Goal: Task Accomplishment & Management: Manage account settings

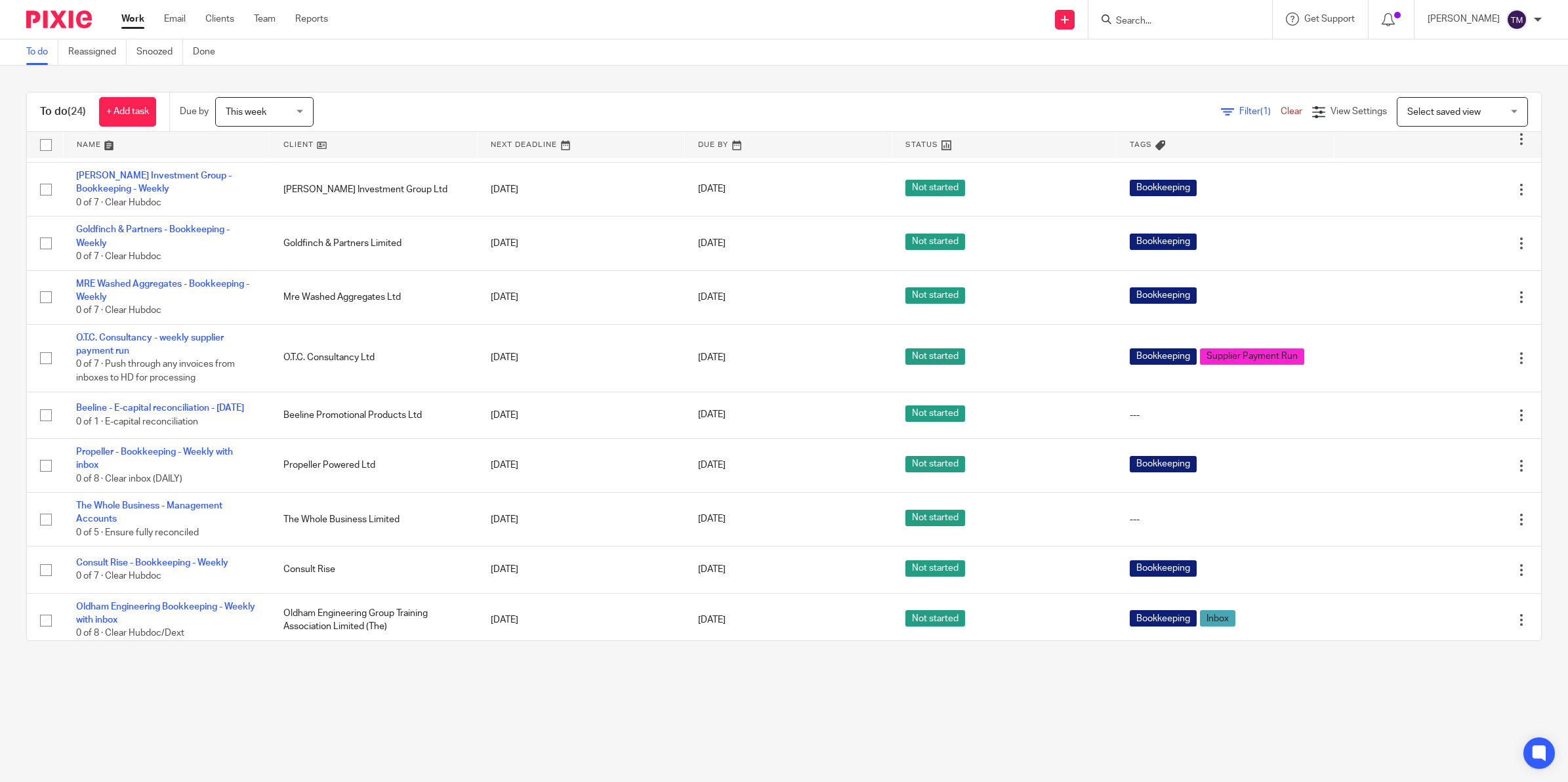
scroll to position [809, 0]
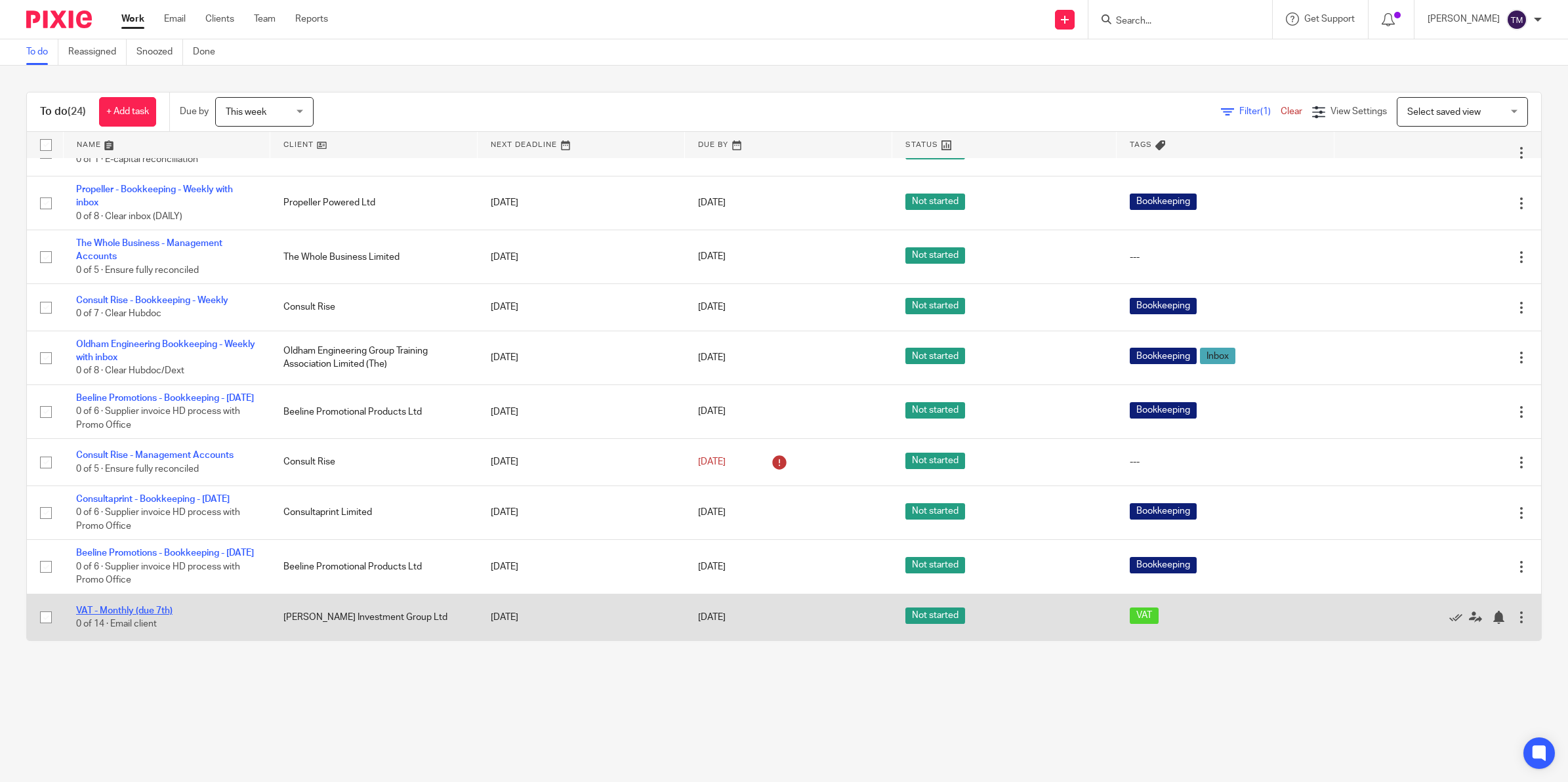
click at [151, 613] on link "VAT - Monthly (due 7th)" at bounding box center [124, 611] width 96 height 9
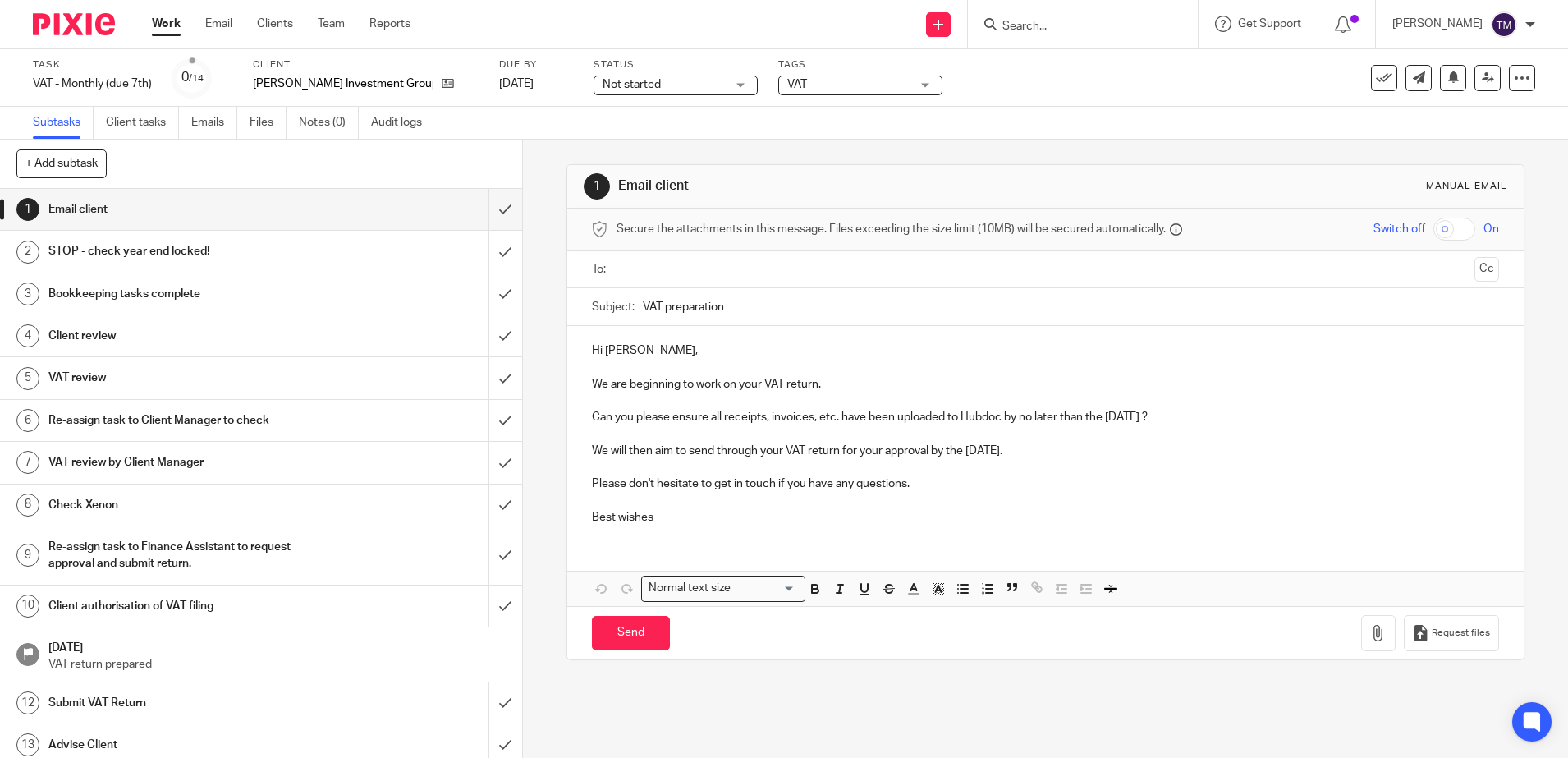
click at [659, 268] on input "text" at bounding box center [1045, 270] width 846 height 19
click at [613, 543] on div "Hi Omar, We are beginning to work on your VAT return. Can you please ensure all…" at bounding box center [1045, 469] width 957 height 280
click at [667, 524] on p "Best wishes" at bounding box center [1045, 520] width 907 height 16
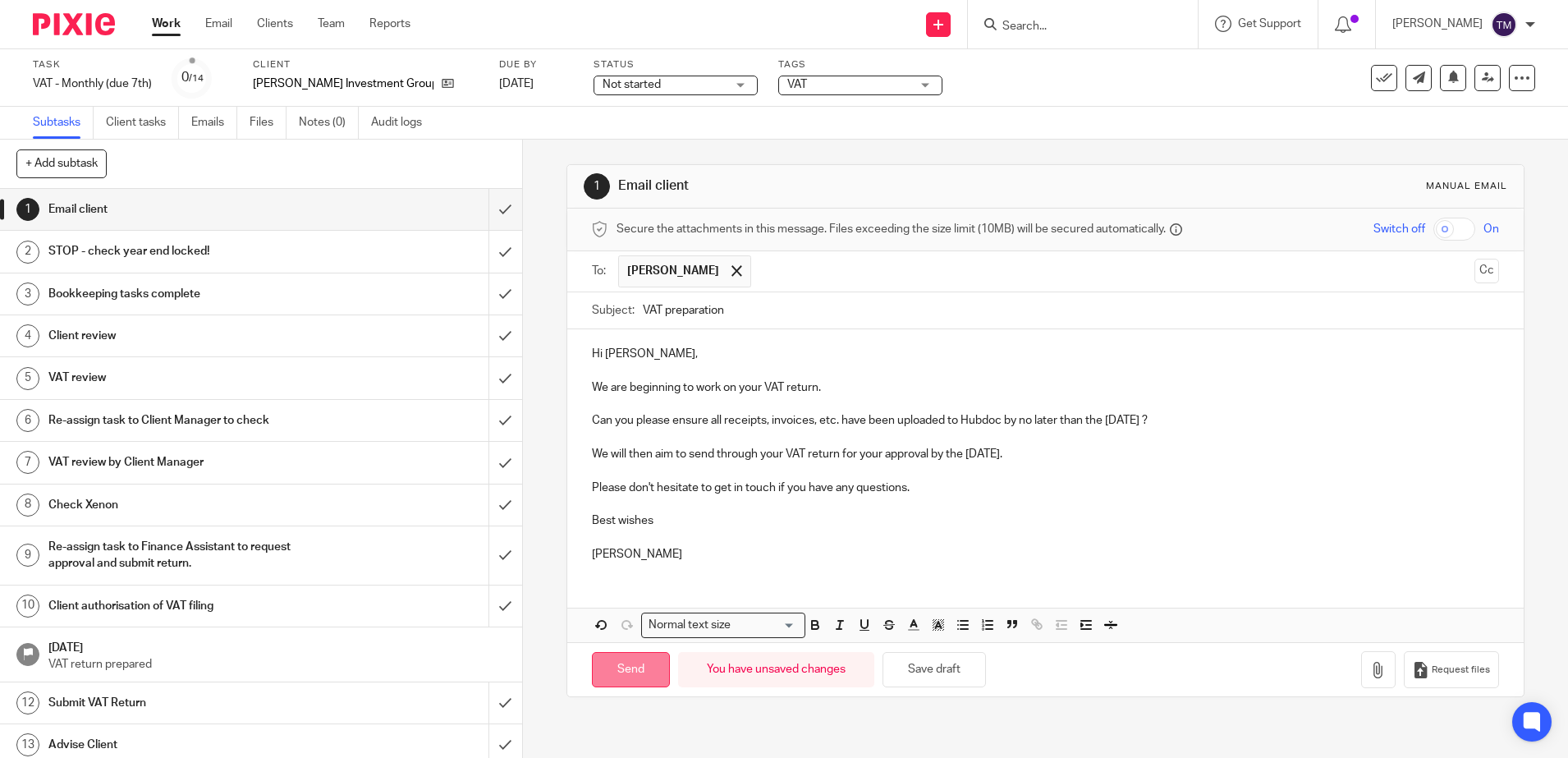
click at [622, 668] on input "Send" at bounding box center [631, 669] width 78 height 36
type input "Sent"
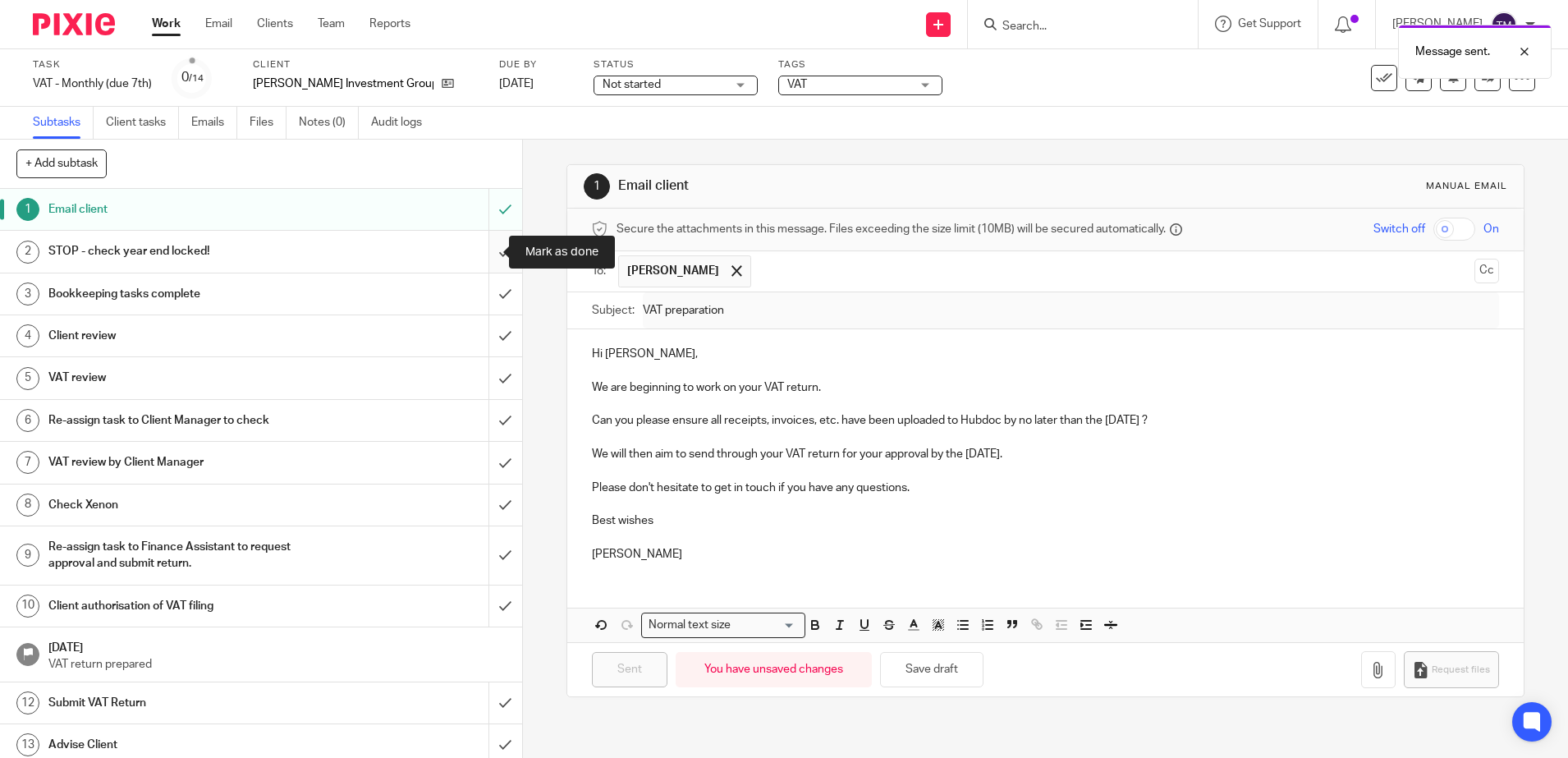
click at [488, 252] on input "submit" at bounding box center [260, 251] width 522 height 41
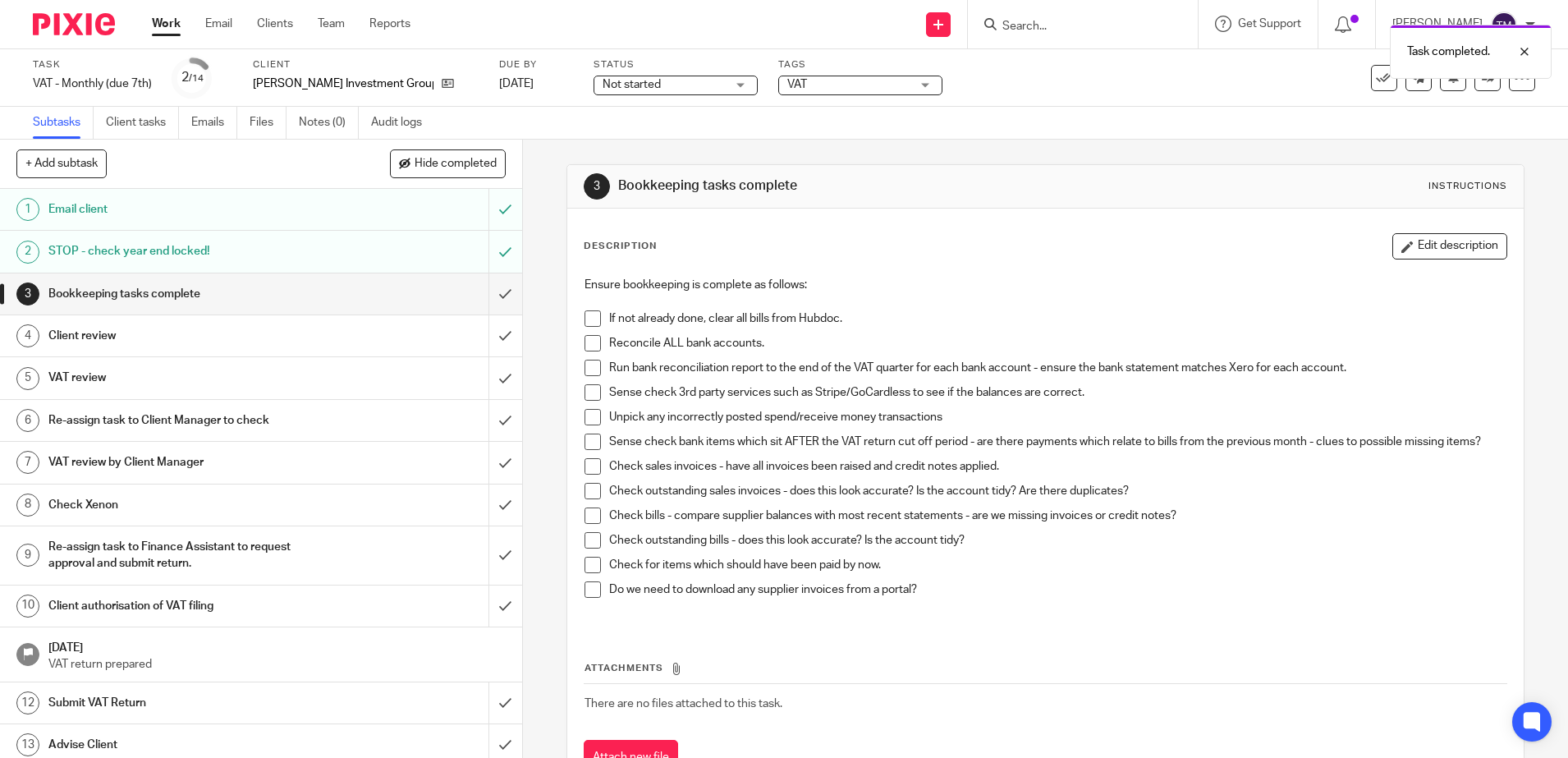
click at [589, 318] on span at bounding box center [592, 318] width 16 height 16
click at [589, 345] on span at bounding box center [592, 343] width 16 height 16
click at [588, 371] on span at bounding box center [592, 367] width 16 height 16
click at [587, 394] on span at bounding box center [592, 392] width 16 height 16
click at [589, 420] on span at bounding box center [592, 417] width 16 height 16
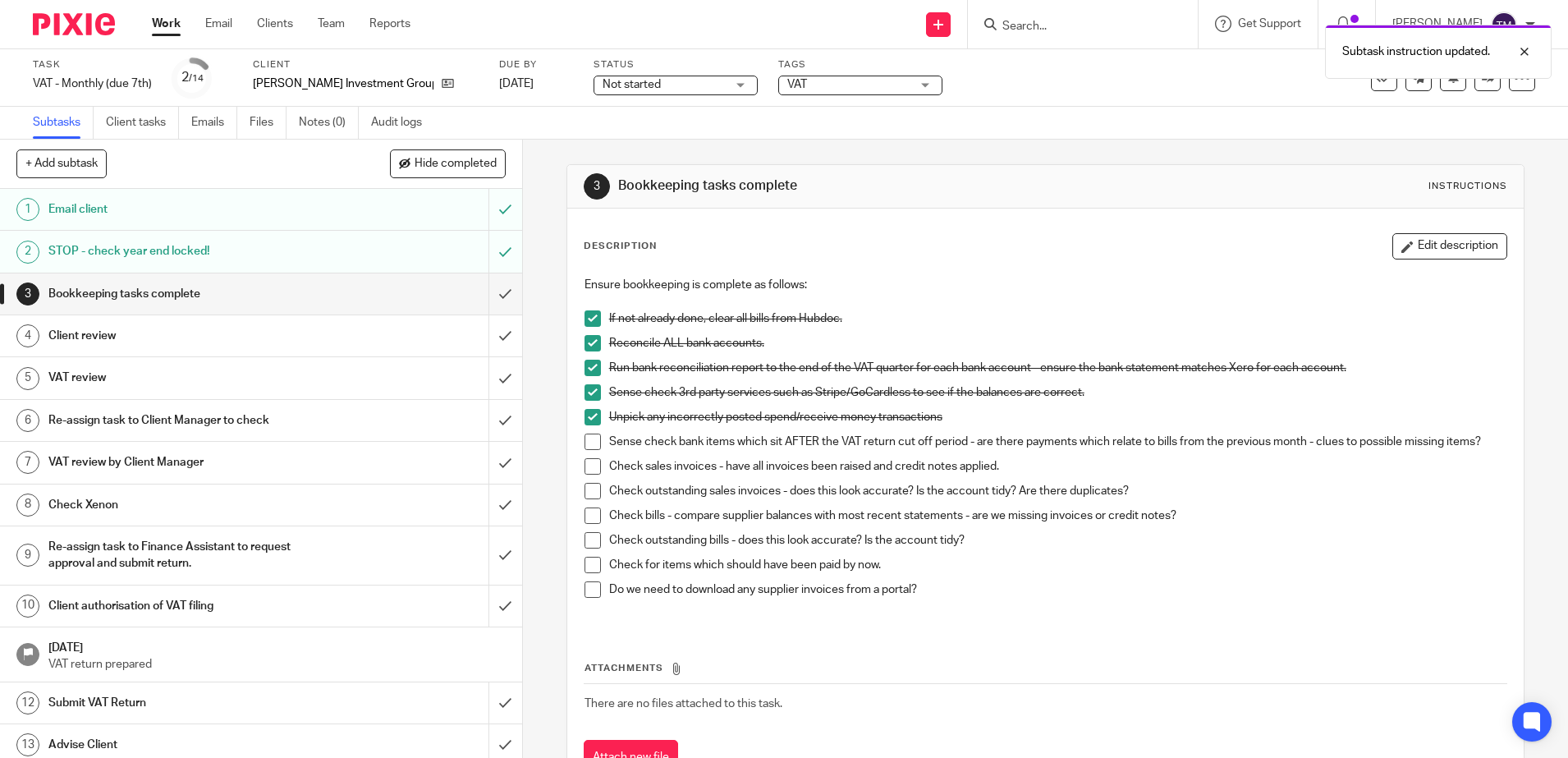
click at [585, 441] on span at bounding box center [592, 441] width 16 height 16
click at [587, 475] on span at bounding box center [592, 466] width 16 height 16
click at [590, 498] on span at bounding box center [592, 491] width 16 height 16
click at [596, 522] on li "Check bills - compare supplier balances with most recent statements - are we mi…" at bounding box center [1045, 519] width 922 height 24
click at [587, 523] on span at bounding box center [592, 515] width 16 height 16
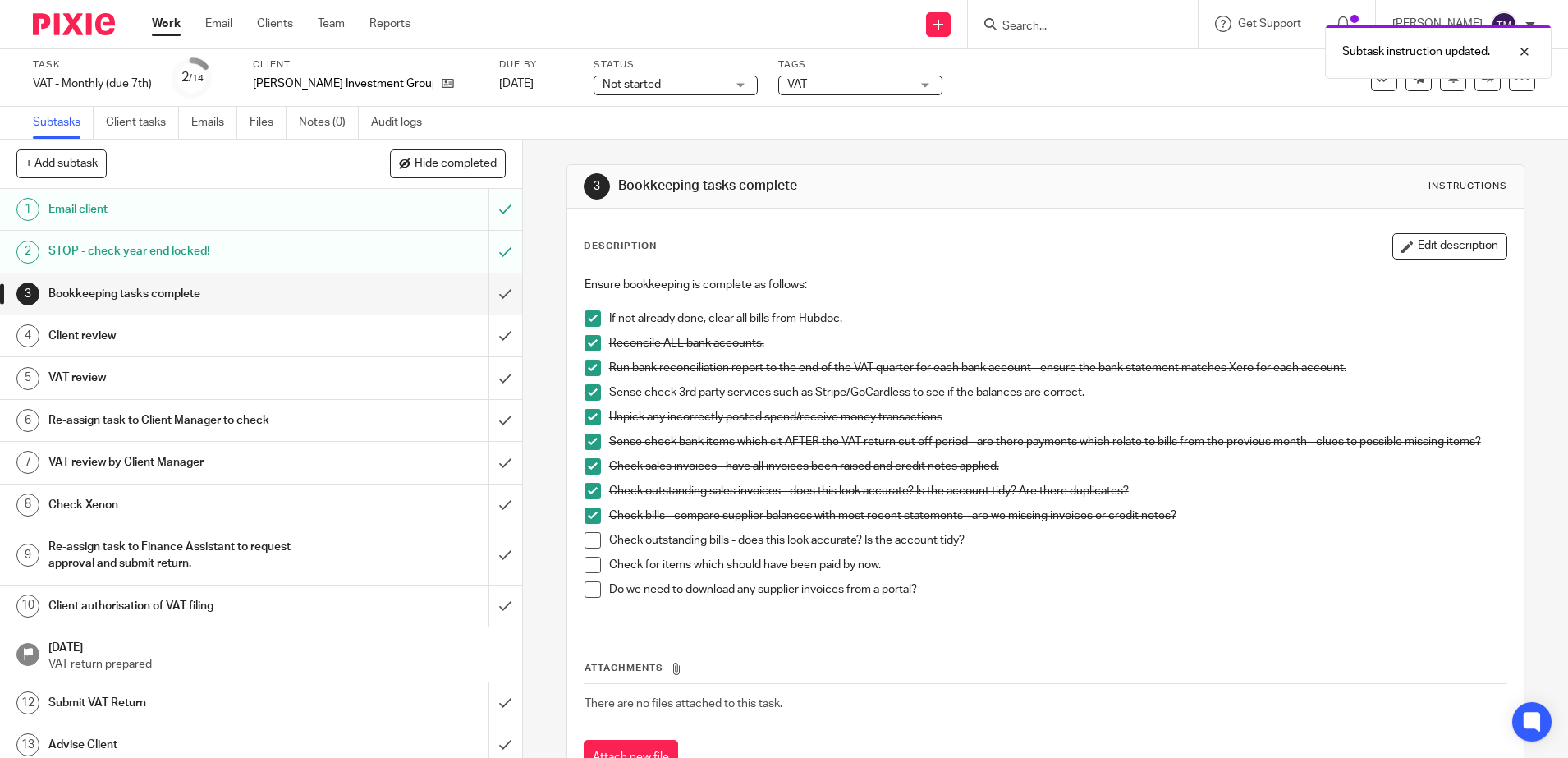
click at [593, 549] on span at bounding box center [592, 540] width 16 height 16
click at [586, 565] on span at bounding box center [592, 564] width 16 height 16
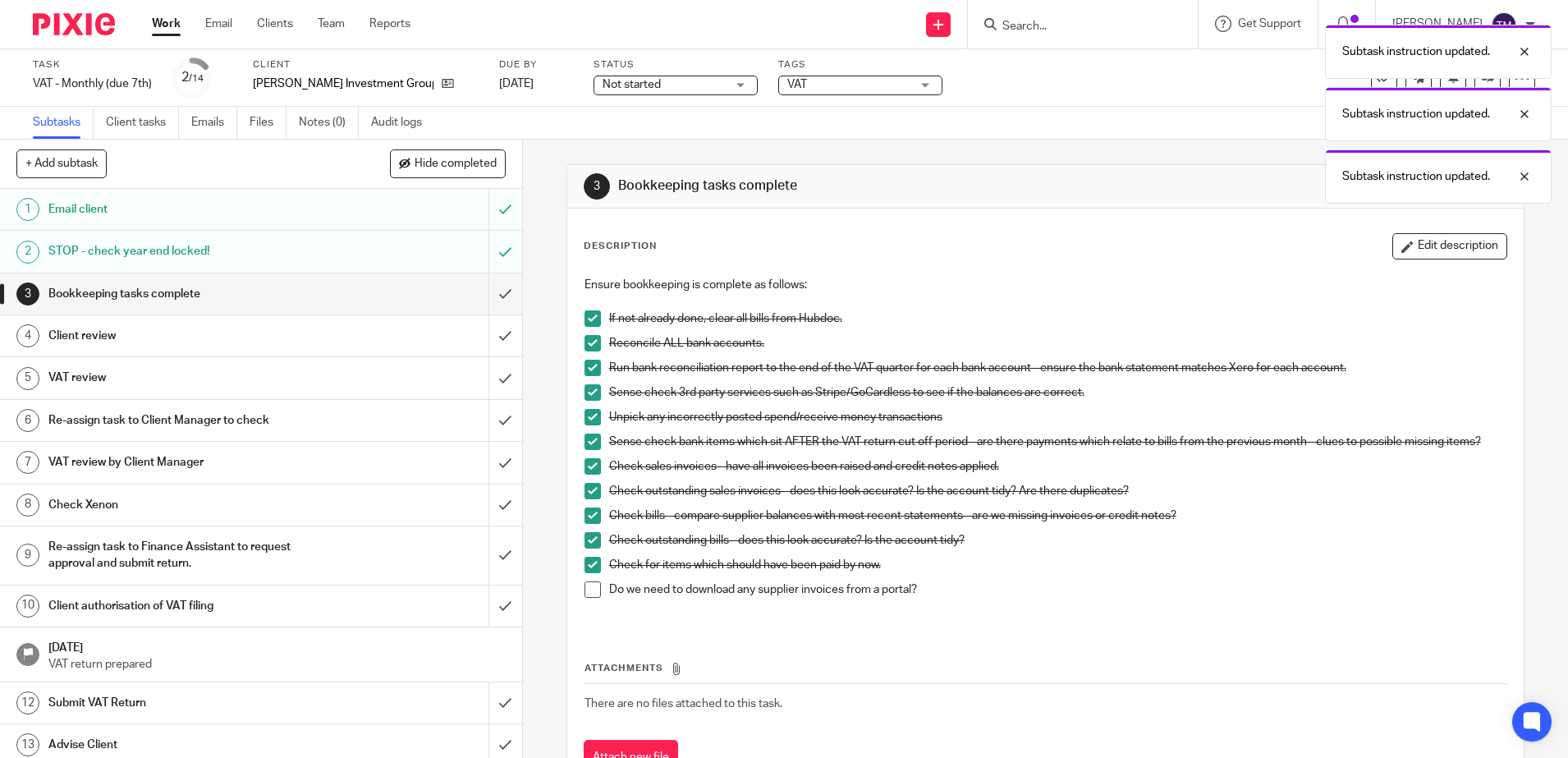
click at [585, 597] on span at bounding box center [592, 590] width 16 height 16
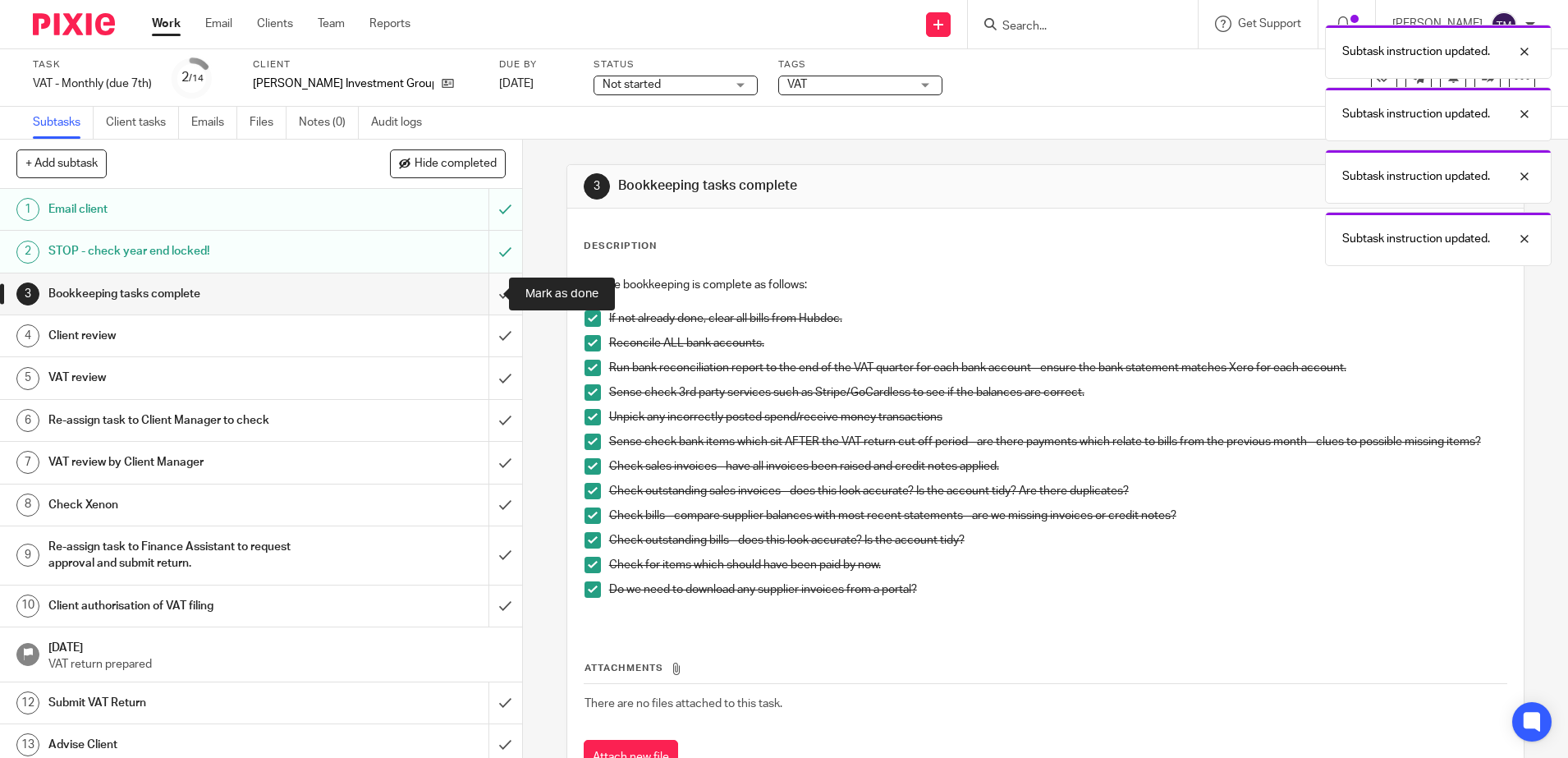
click at [488, 286] on input "submit" at bounding box center [260, 293] width 522 height 41
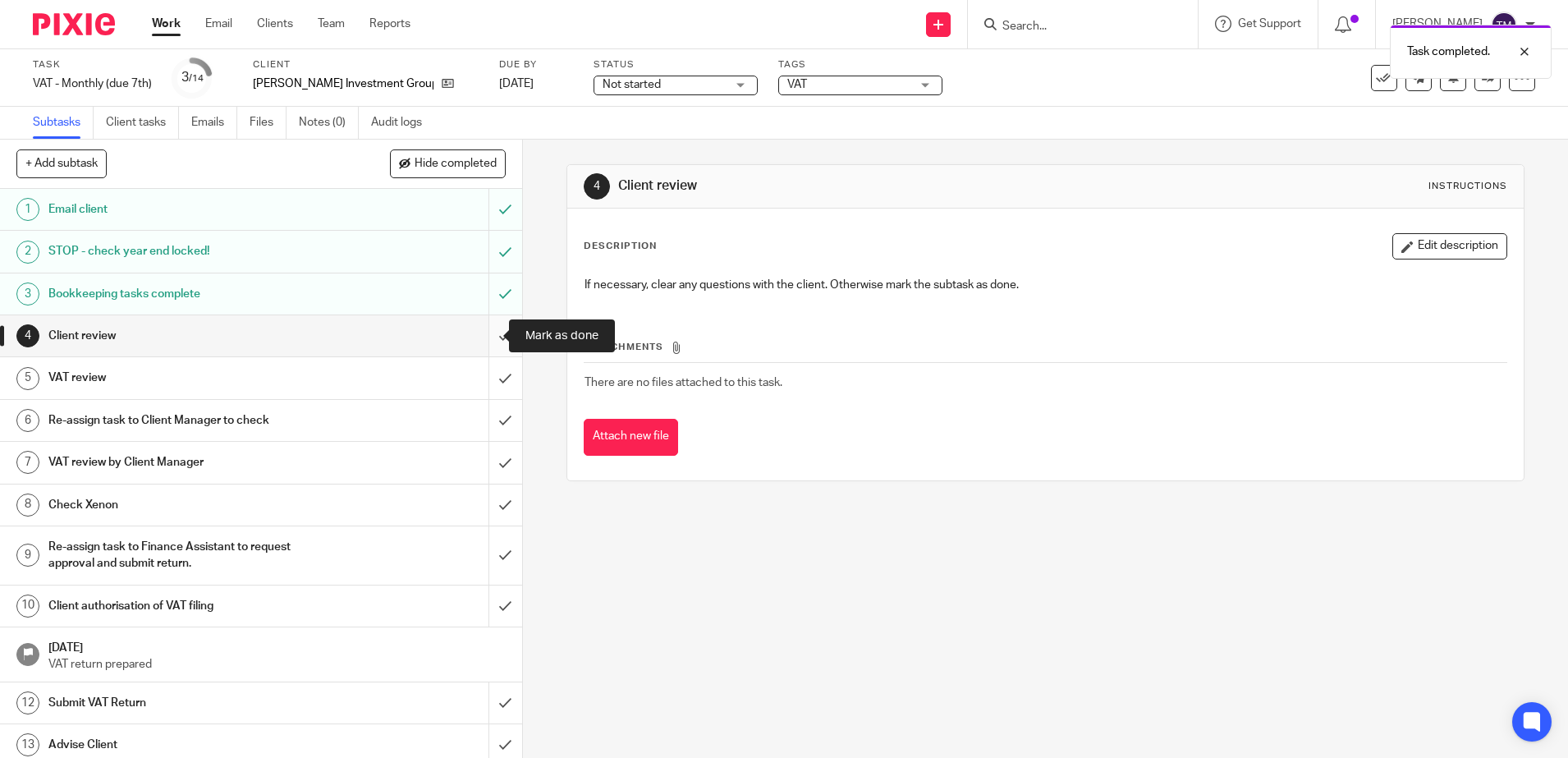
click at [487, 335] on input "submit" at bounding box center [260, 335] width 522 height 41
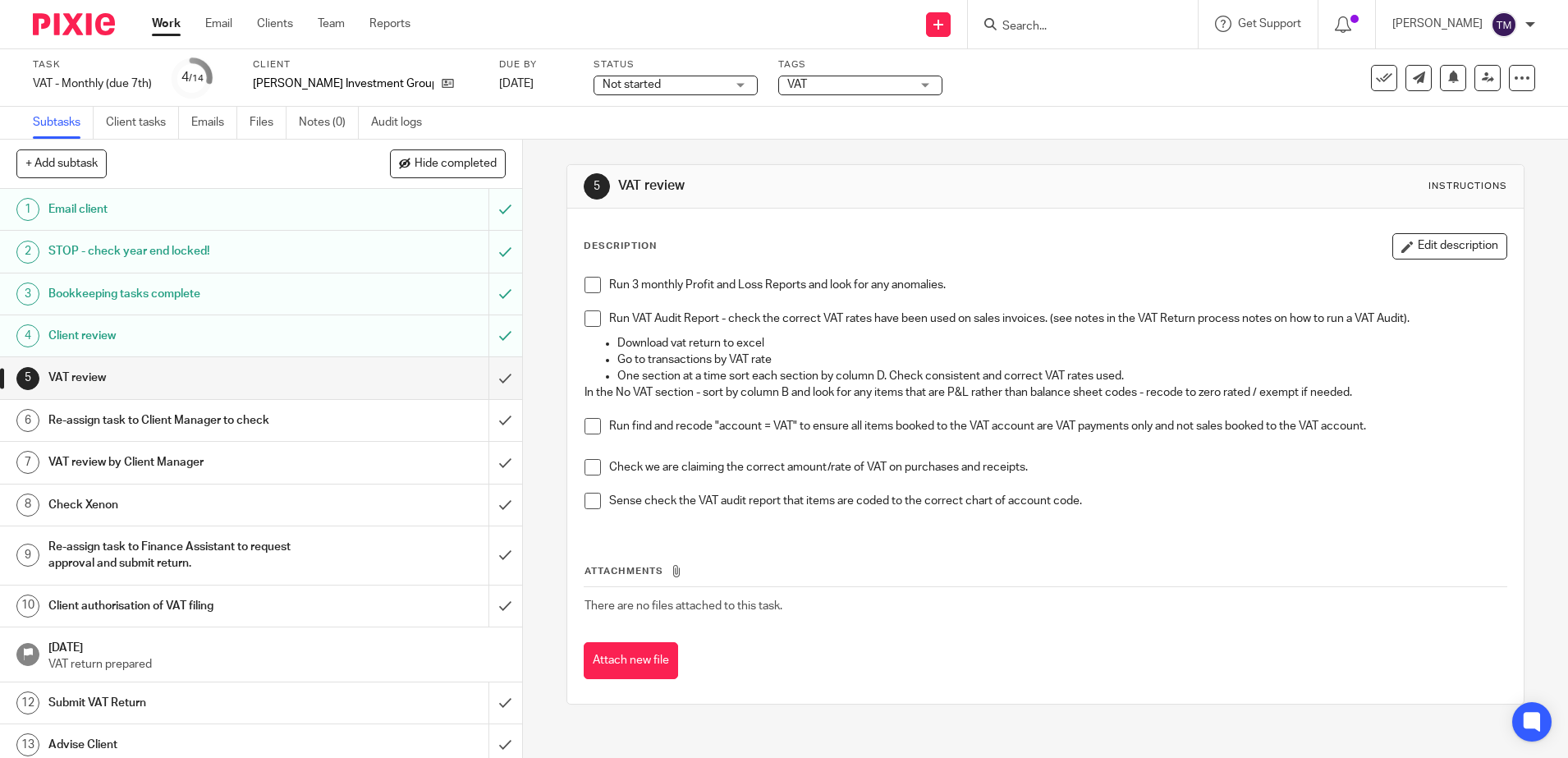
click at [587, 286] on span at bounding box center [592, 285] width 16 height 16
click at [589, 320] on span at bounding box center [592, 318] width 16 height 16
click at [590, 428] on span at bounding box center [592, 425] width 16 height 16
drag, startPoint x: 583, startPoint y: 468, endPoint x: 596, endPoint y: 485, distance: 21.4
click at [584, 468] on span at bounding box center [592, 467] width 16 height 16
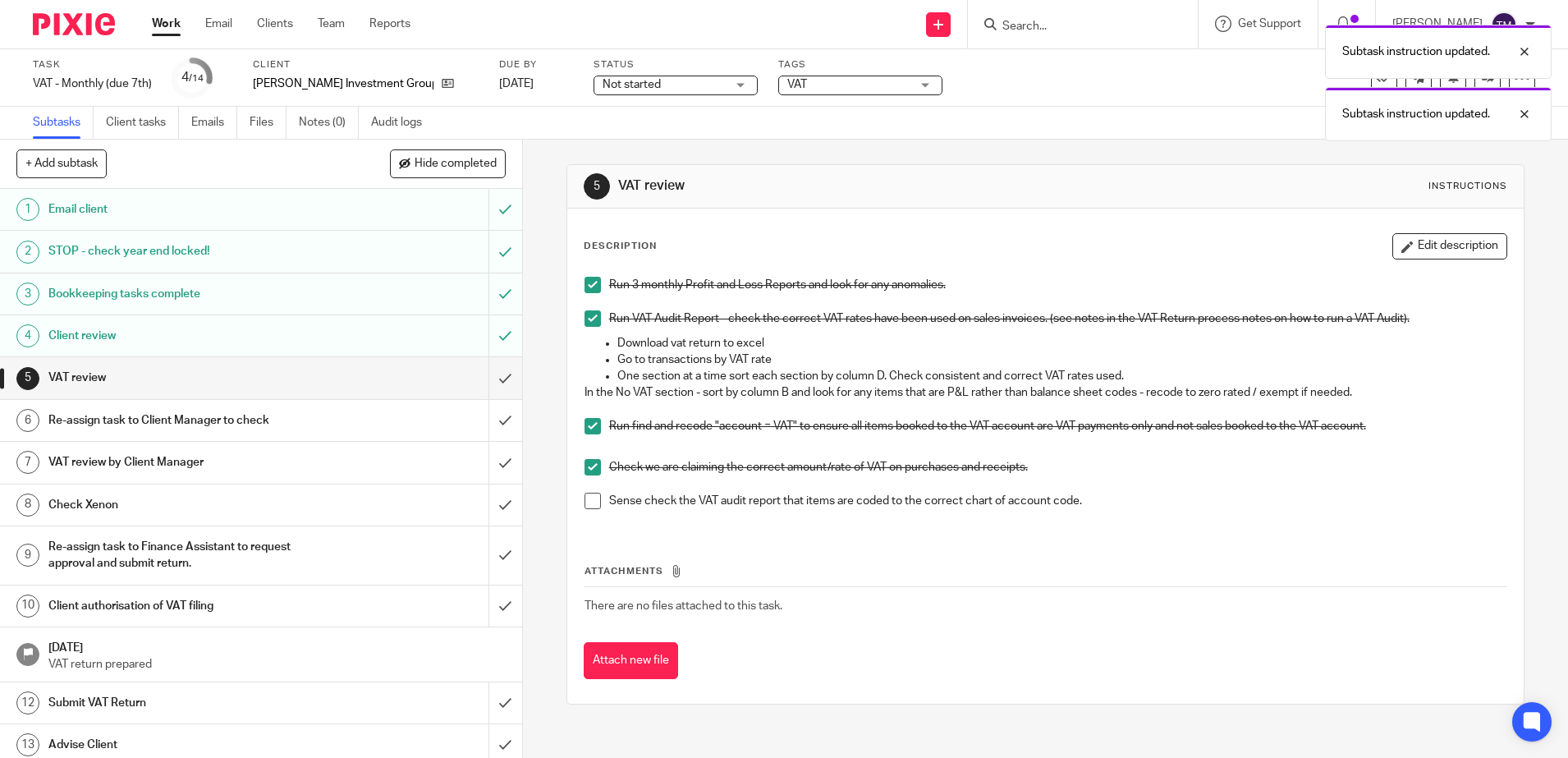
click at [585, 506] on span at bounding box center [592, 500] width 16 height 16
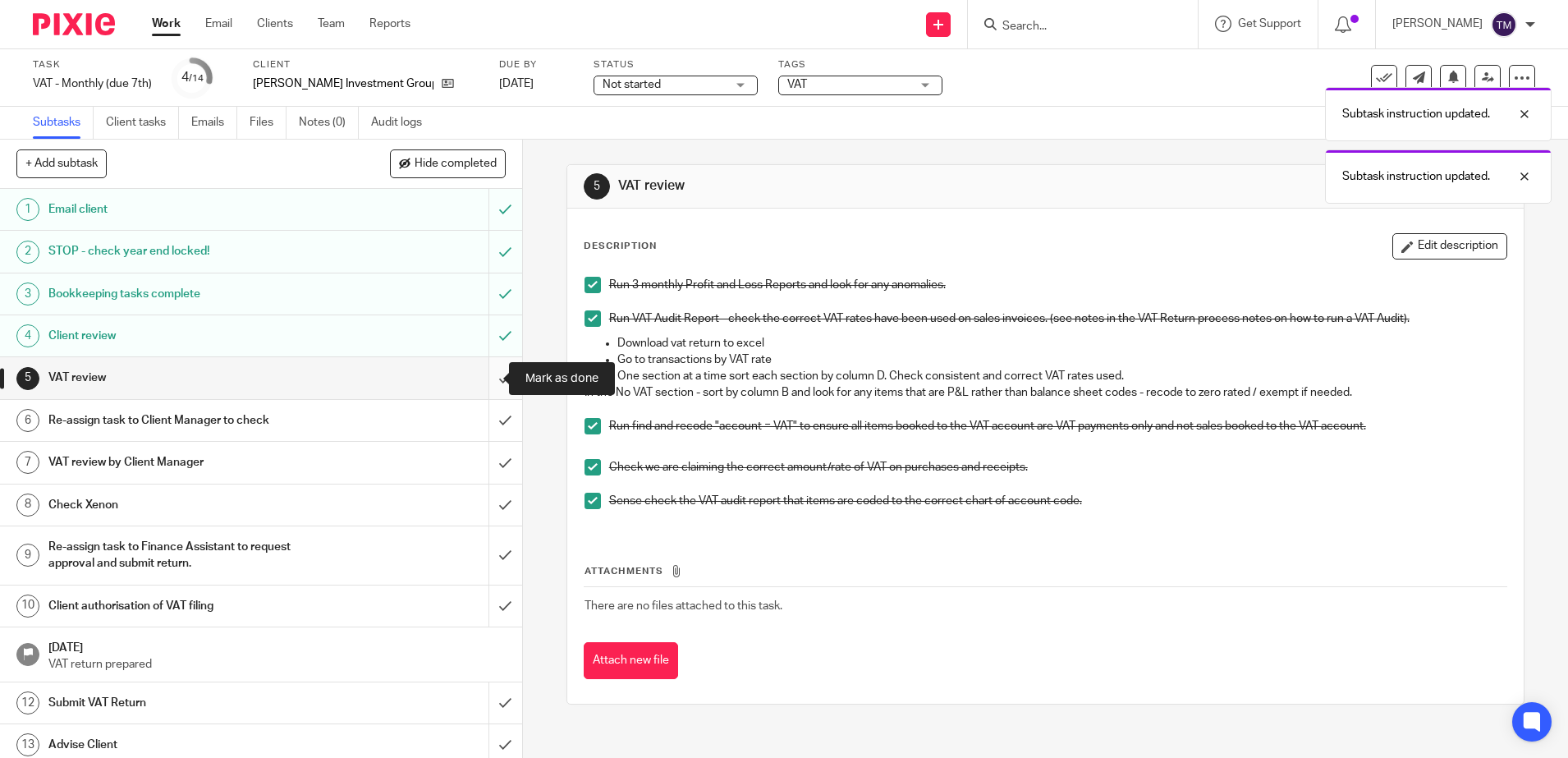
click at [482, 376] on input "submit" at bounding box center [260, 377] width 522 height 41
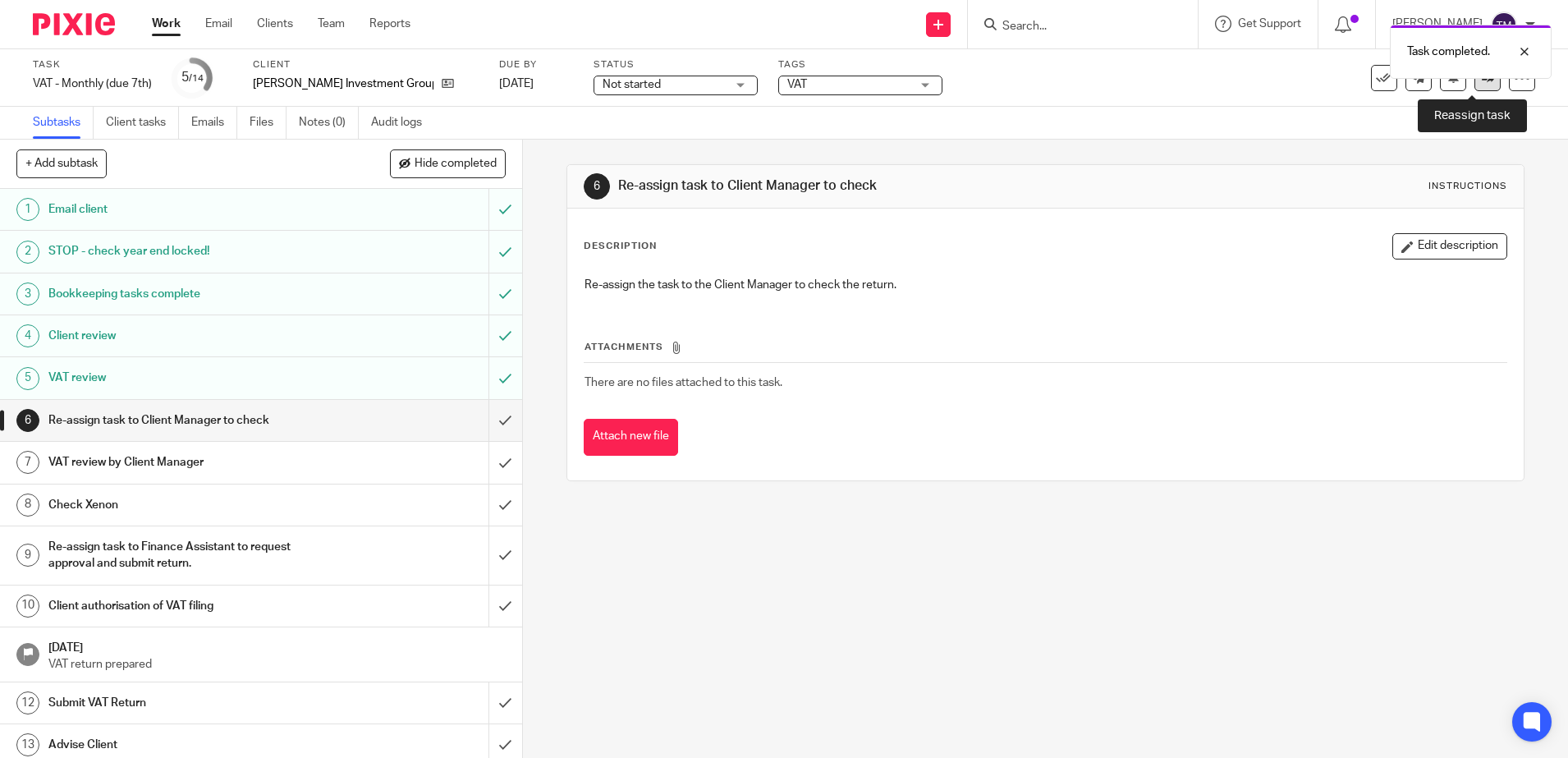
click at [1475, 86] on link at bounding box center [1488, 78] width 26 height 26
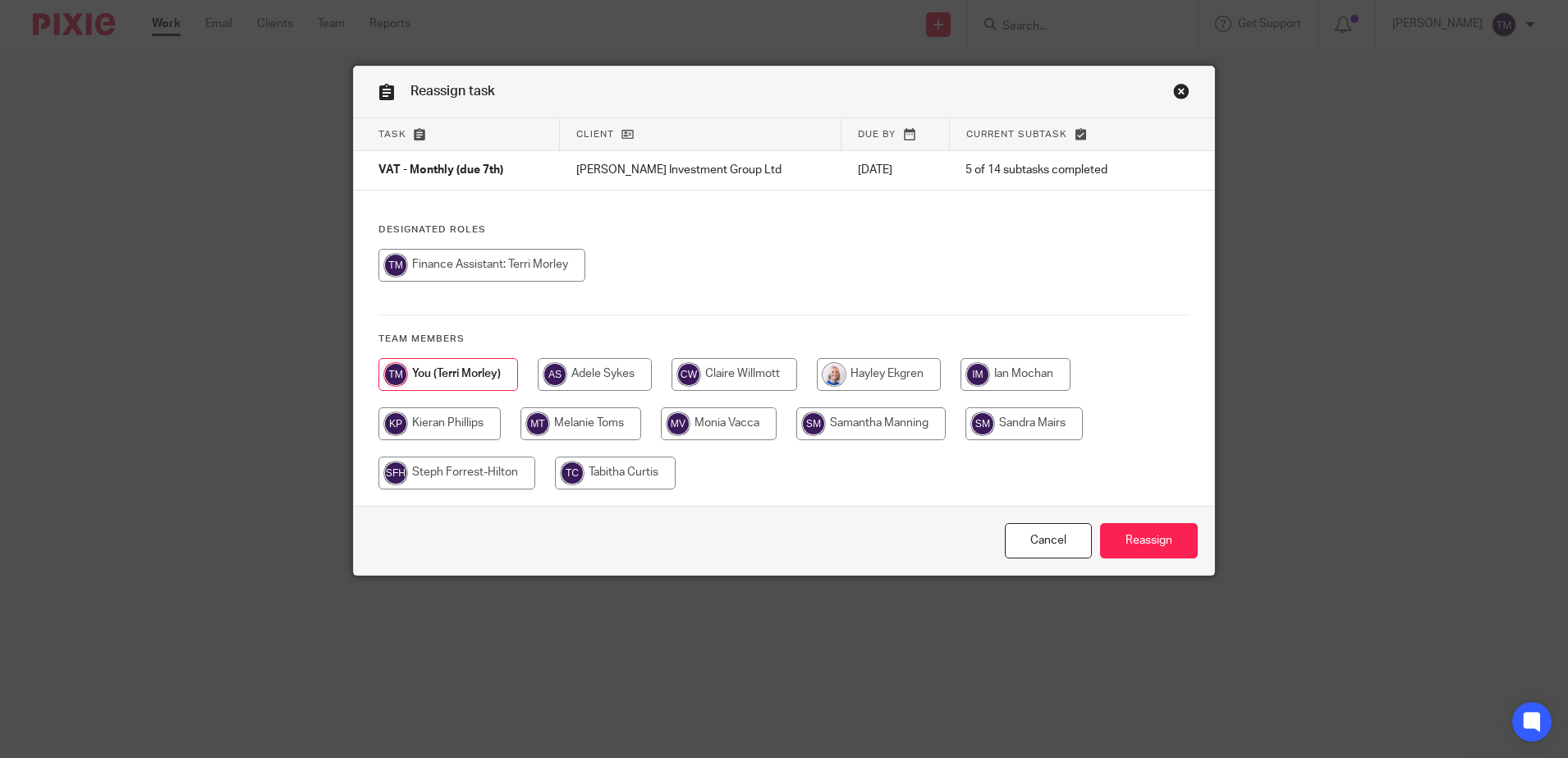
click at [1030, 420] on input "radio" at bounding box center [1024, 424] width 117 height 33
radio input "true"
click at [1151, 540] on input "Reassign" at bounding box center [1149, 540] width 98 height 36
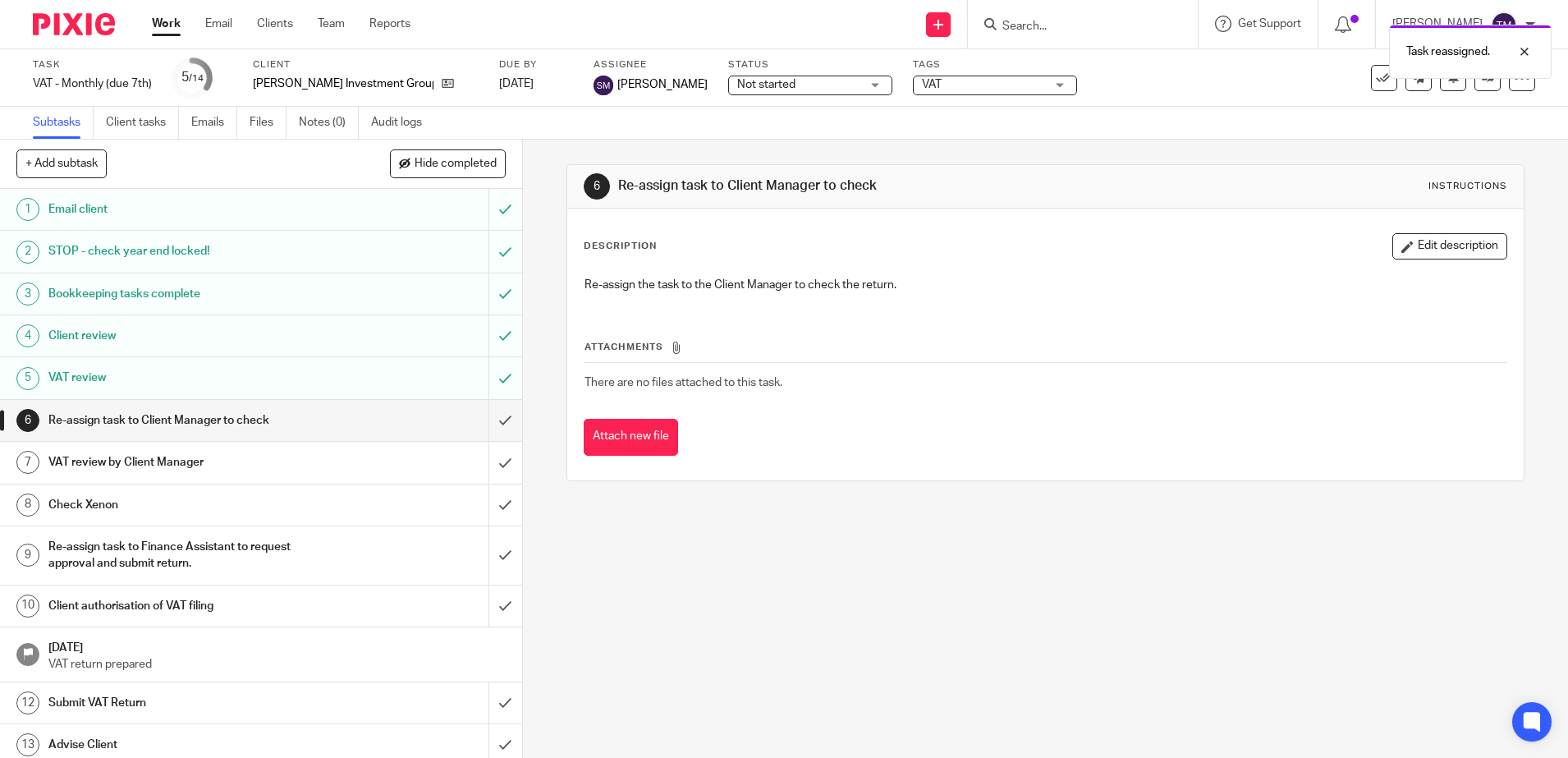
click at [168, 27] on link "Work" at bounding box center [166, 23] width 29 height 16
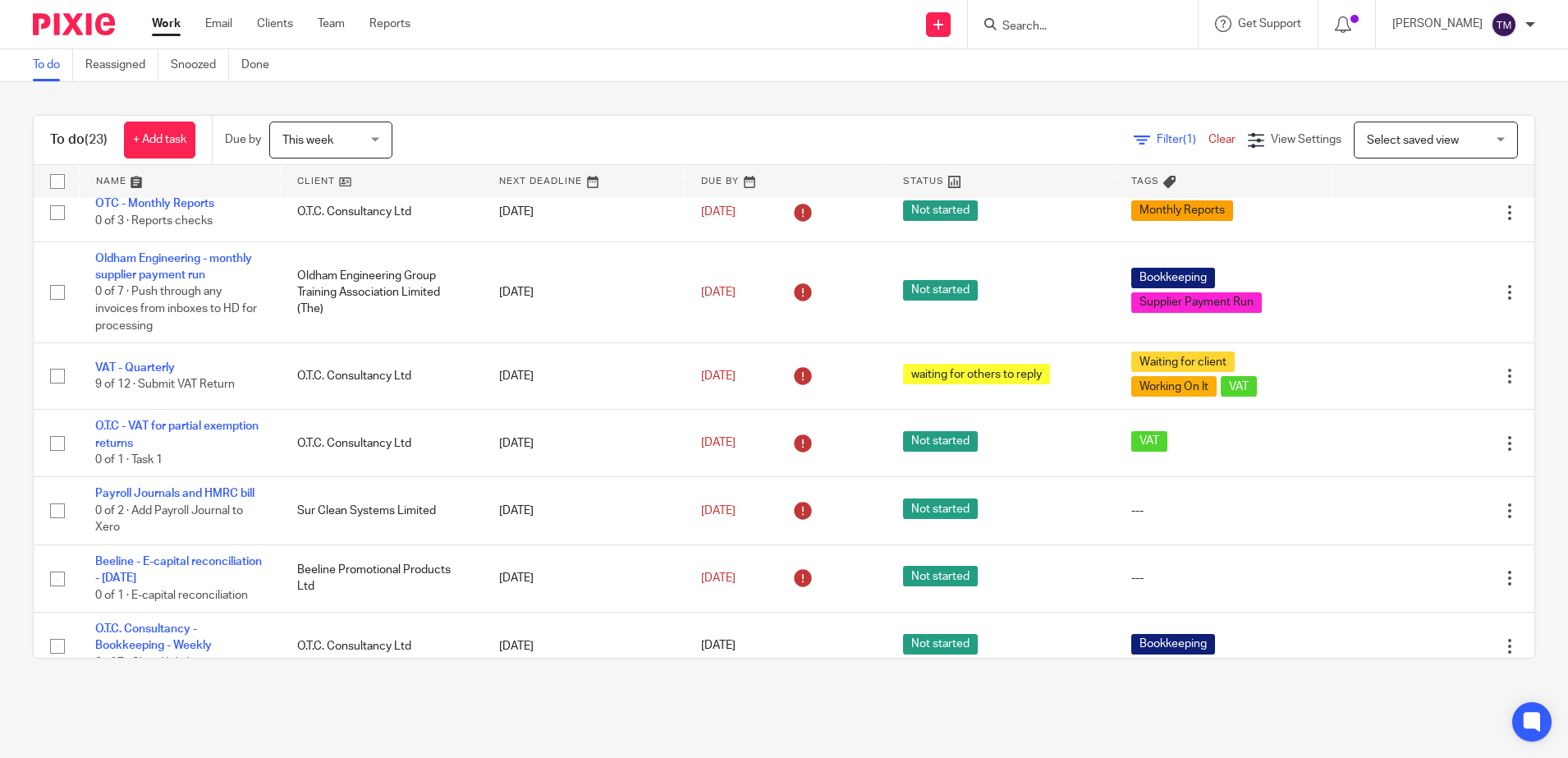
scroll to position [80, 0]
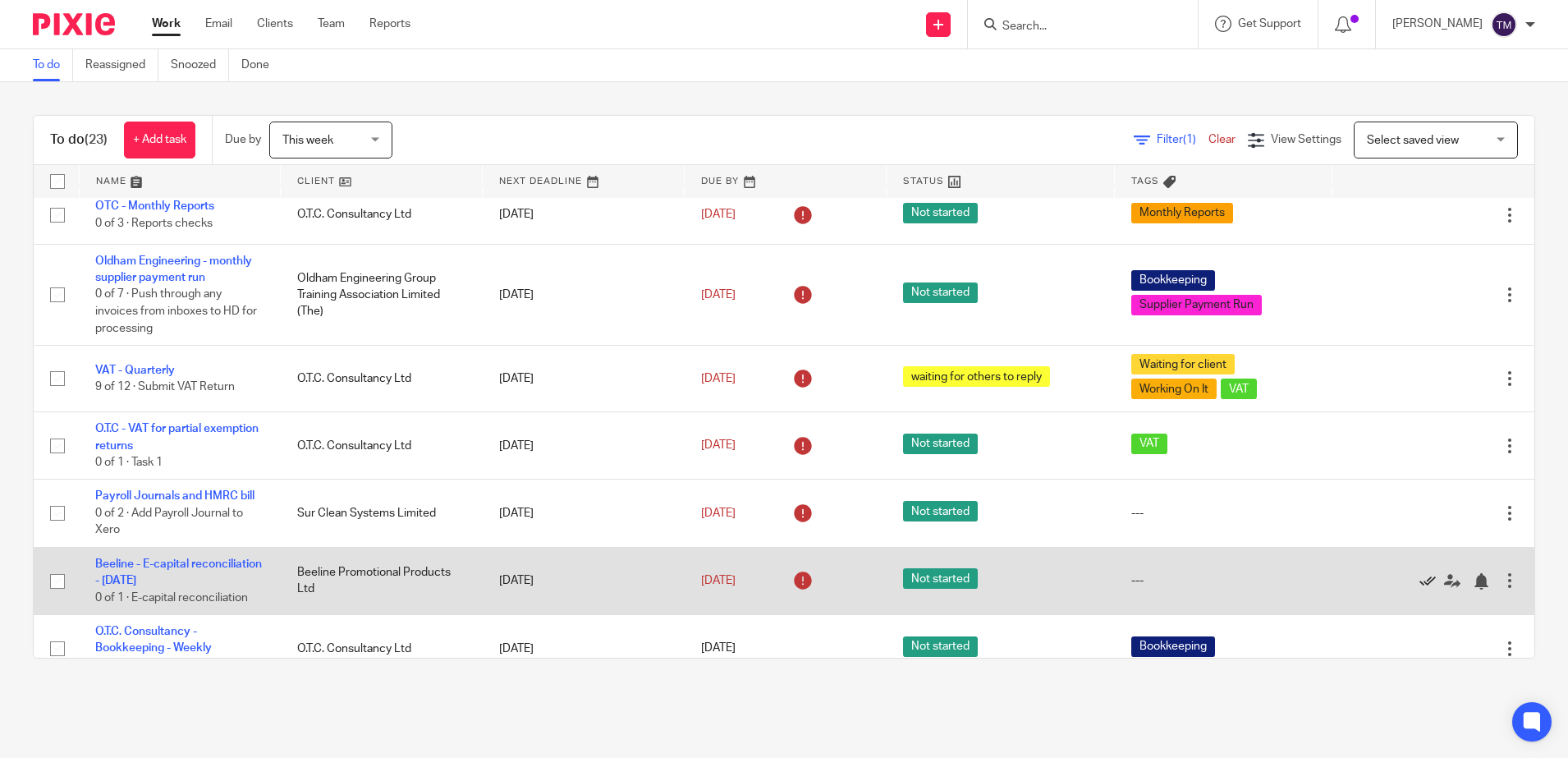
click at [1420, 580] on icon at bounding box center [1427, 581] width 16 height 16
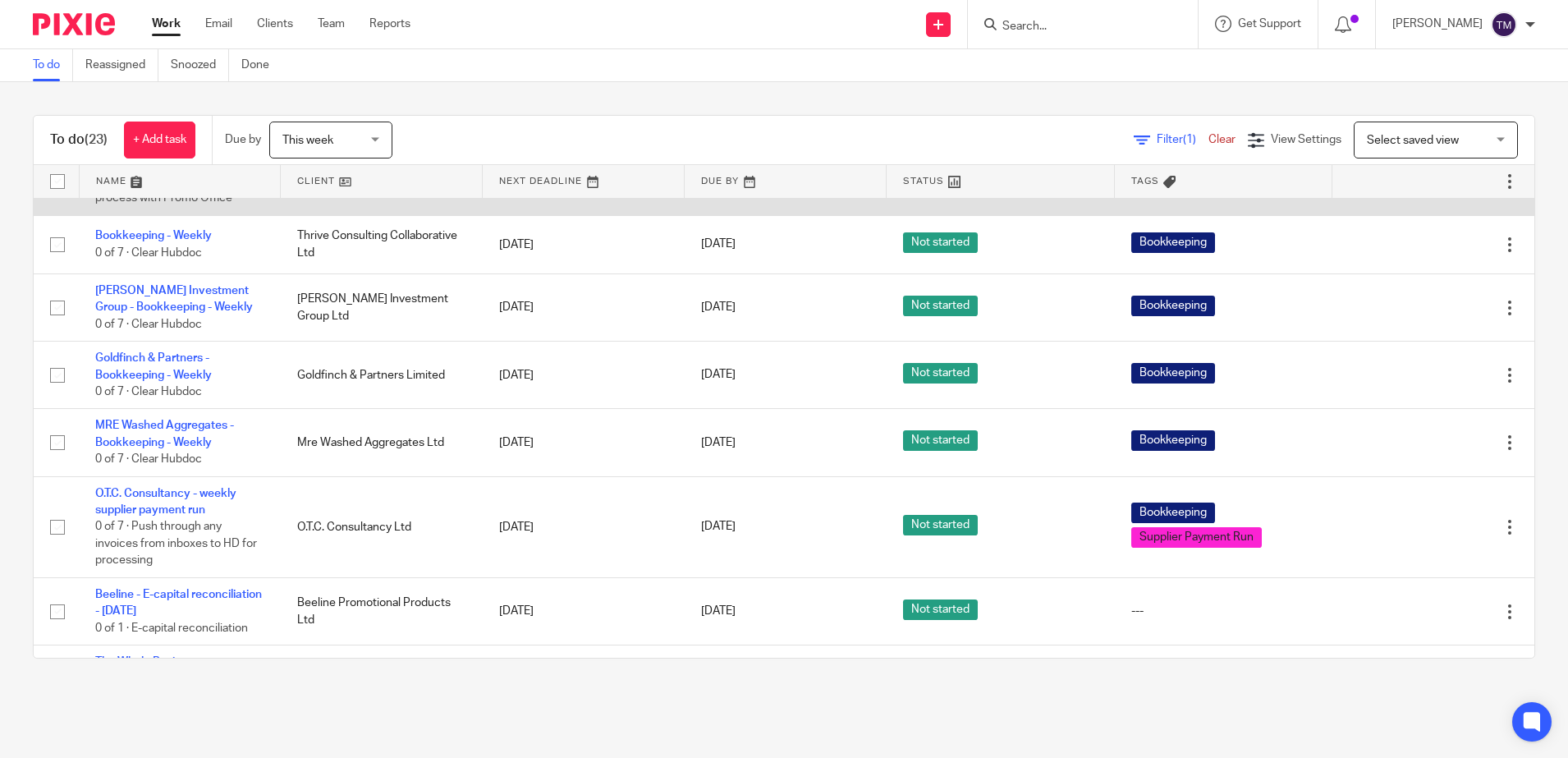
scroll to position [616, 0]
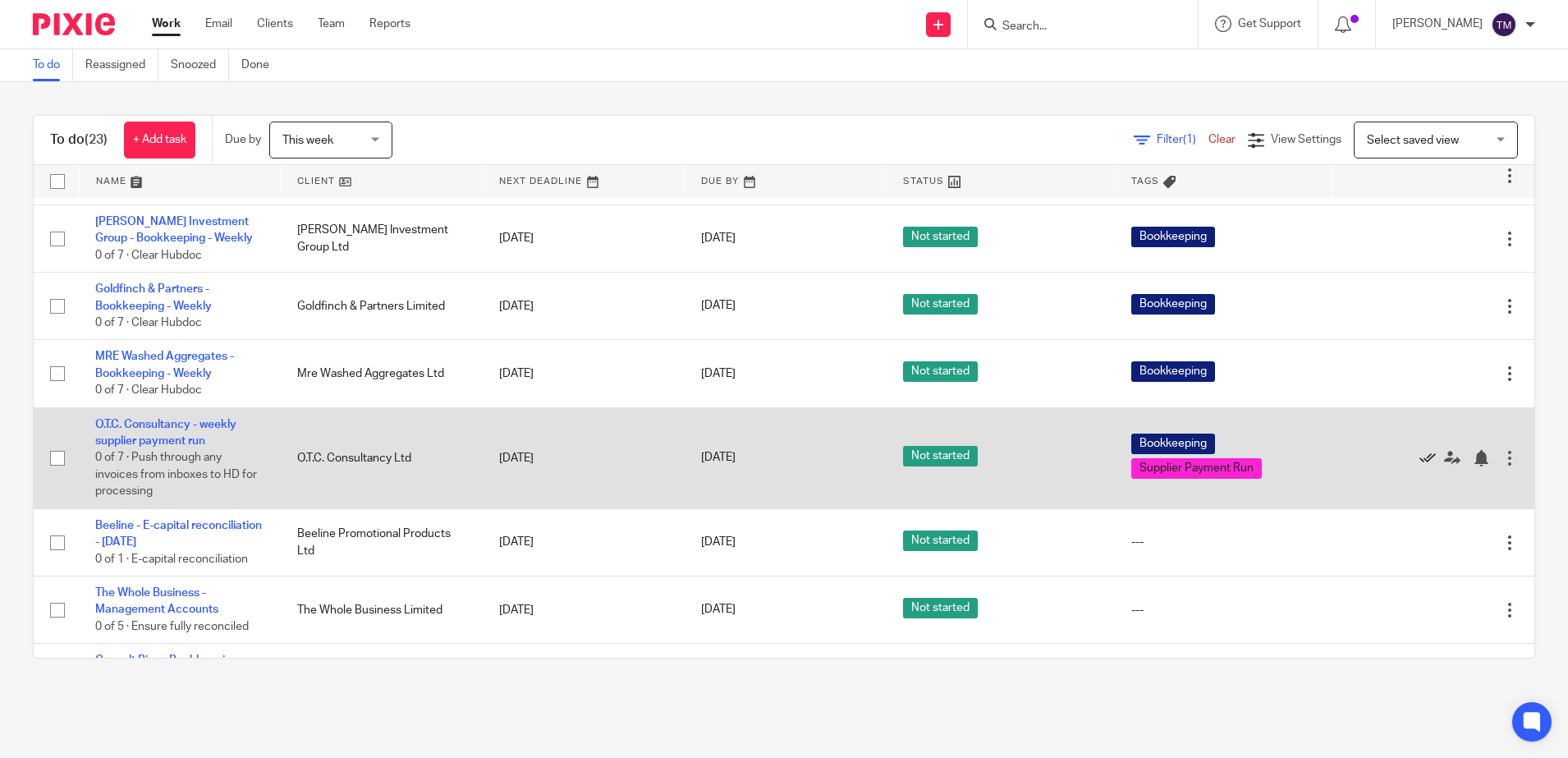
click at [1420, 458] on icon at bounding box center [1427, 458] width 16 height 16
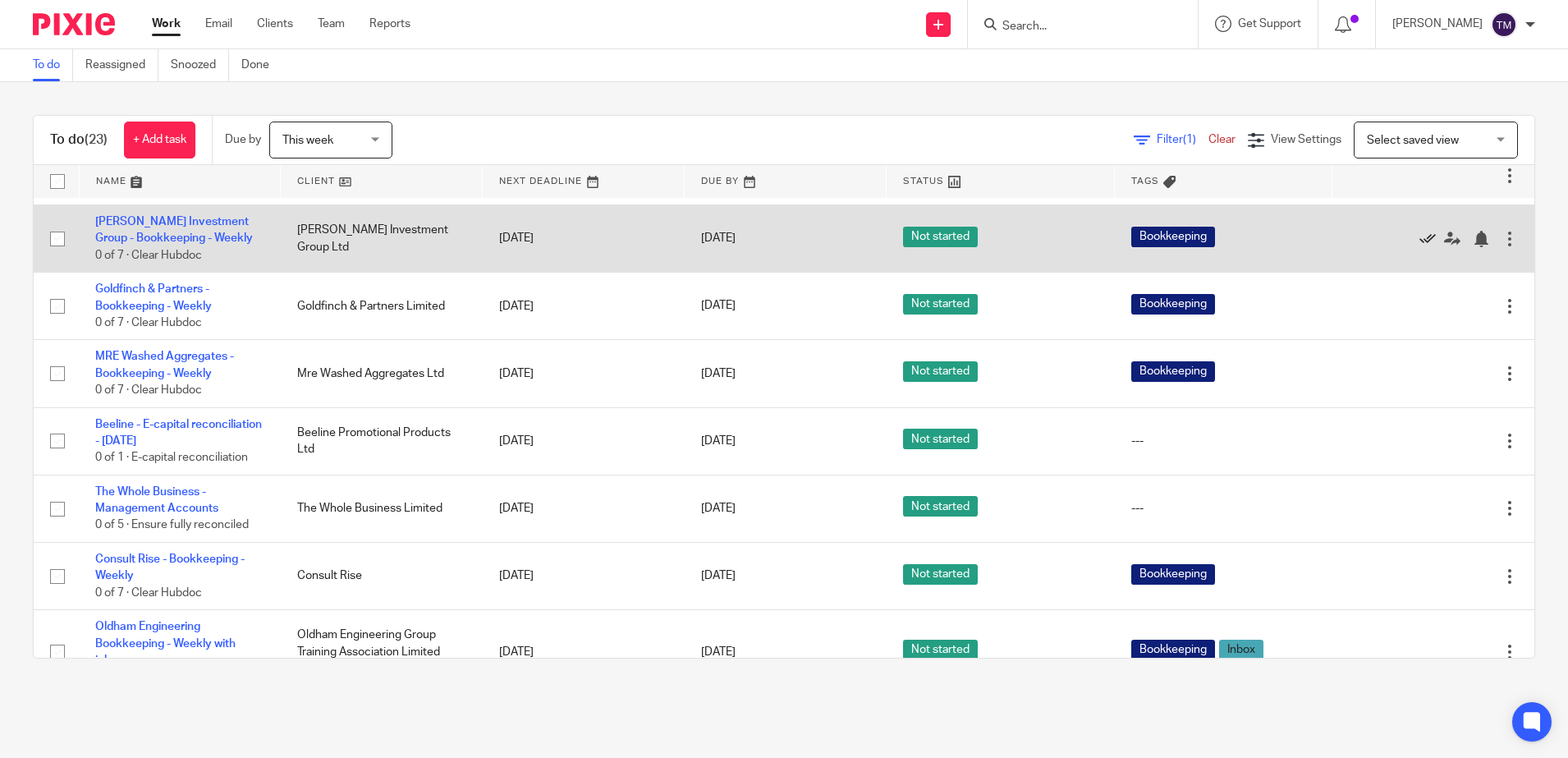
click at [1420, 237] on icon at bounding box center [1427, 239] width 16 height 16
